Goal: Information Seeking & Learning: Learn about a topic

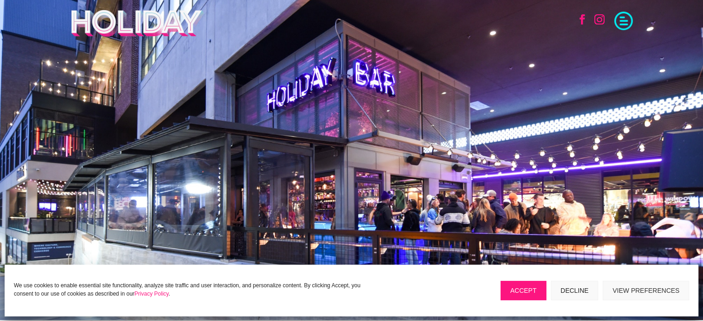
click at [579, 289] on button "Decline" at bounding box center [575, 290] width 48 height 19
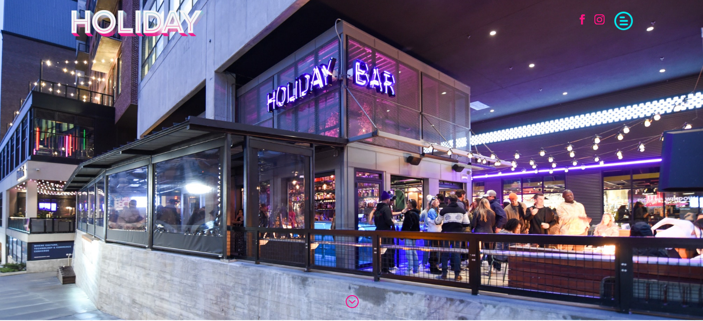
click at [623, 24] on span at bounding box center [623, 20] width 18 height 18
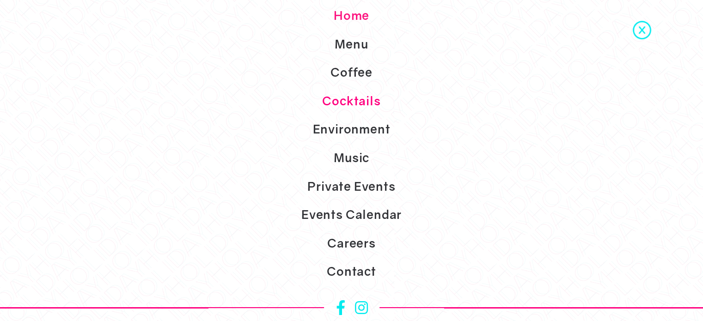
click at [370, 102] on link "Cocktails" at bounding box center [351, 101] width 703 height 29
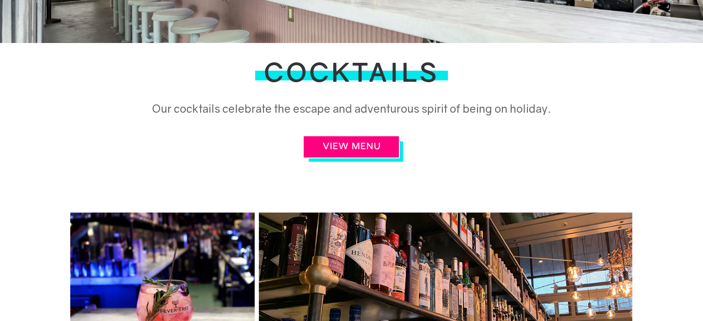
click at [374, 140] on link "VIEW MENU" at bounding box center [351, 146] width 97 height 23
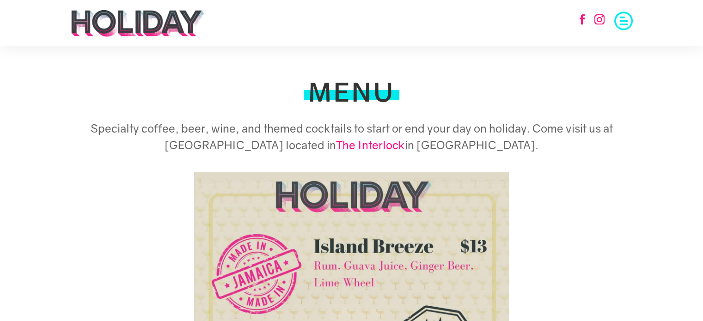
click at [623, 29] on span at bounding box center [623, 20] width 18 height 18
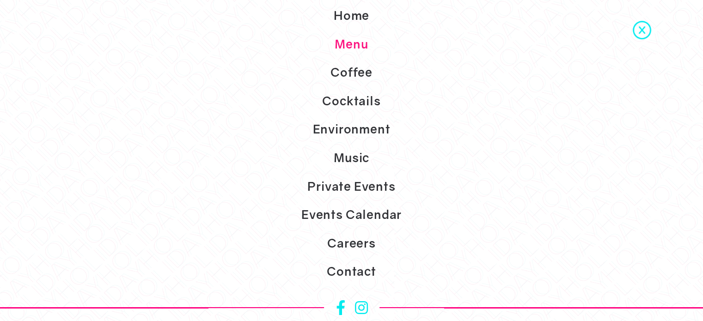
click at [647, 29] on span at bounding box center [642, 29] width 18 height 18
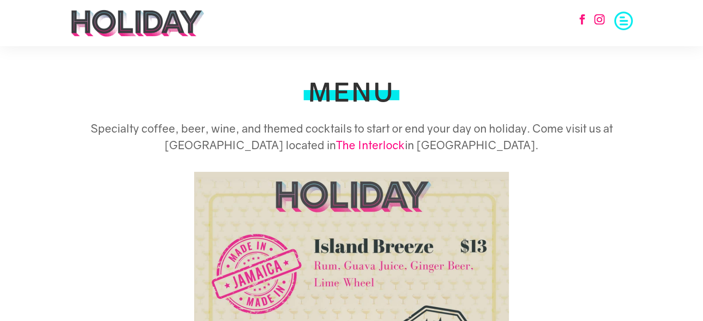
click at [625, 23] on span at bounding box center [623, 20] width 18 height 18
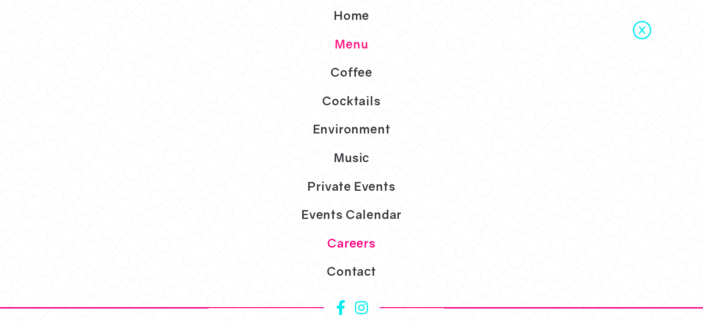
click at [345, 238] on link "Careers" at bounding box center [351, 243] width 703 height 29
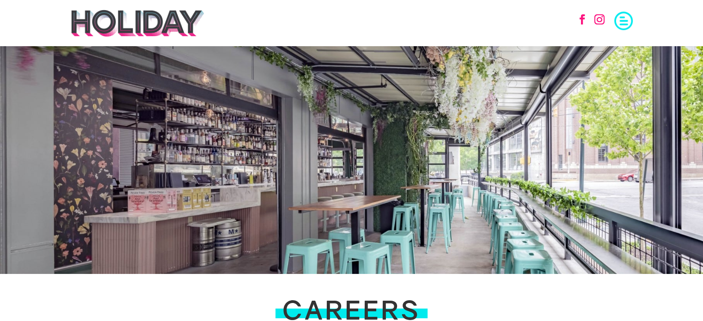
click at [599, 21] on link "Follow" at bounding box center [599, 19] width 20 height 20
